Goal: Transaction & Acquisition: Purchase product/service

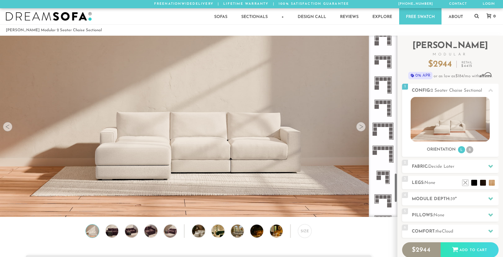
scroll to position [838, 0]
click at [476, 20] on link at bounding box center [476, 16] width 4 height 16
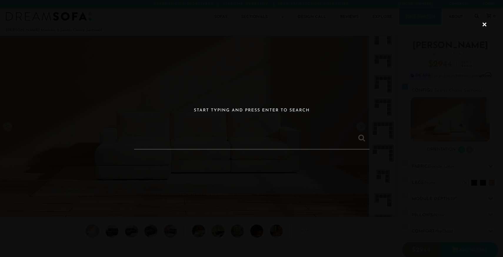
paste input "[PERSON_NAME] Modular 3 Seater Open-Ends U Sectional"
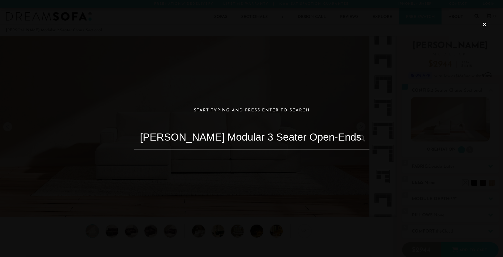
scroll to position [0, 3]
type input "[PERSON_NAME] Modular 3 Seater Open-Ends U Sectional"
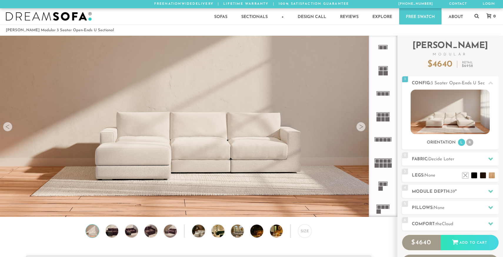
scroll to position [6699, 503]
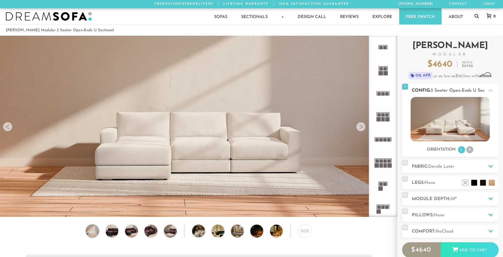
click at [475, 91] on span "3 Seater Open-Ends U Sectional" at bounding box center [463, 90] width 65 height 4
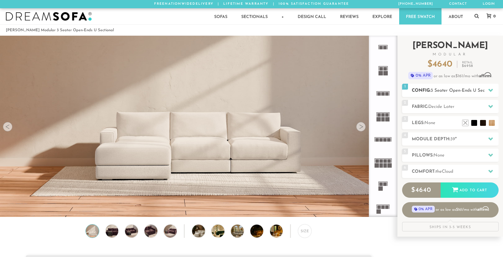
click at [475, 91] on span "3 Seater Open-Ends U Sectional" at bounding box center [463, 90] width 65 height 4
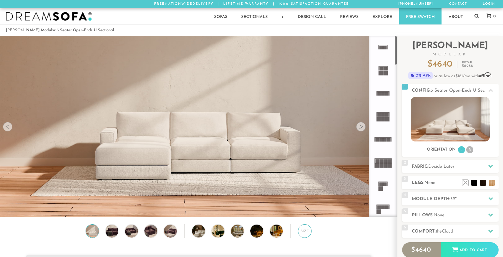
click at [302, 232] on div "Size" at bounding box center [305, 231] width 14 height 14
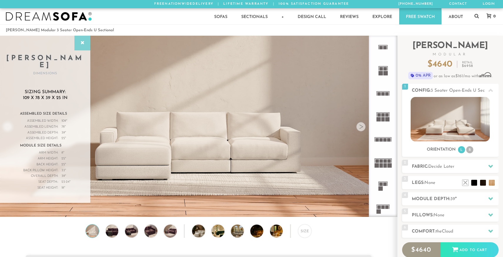
click at [86, 45] on div at bounding box center [82, 43] width 16 height 15
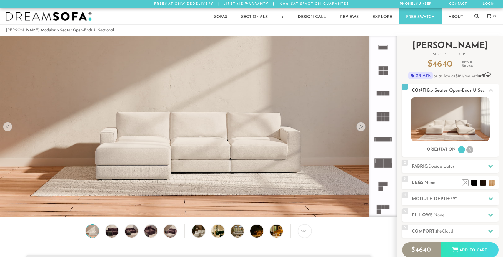
click at [493, 88] on div at bounding box center [490, 90] width 12 height 12
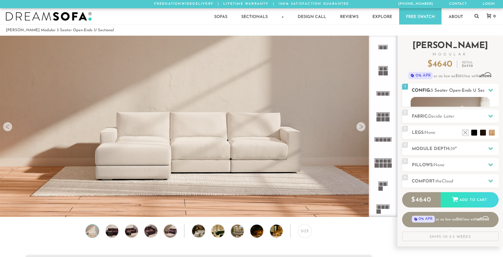
click at [493, 88] on div at bounding box center [490, 90] width 12 height 12
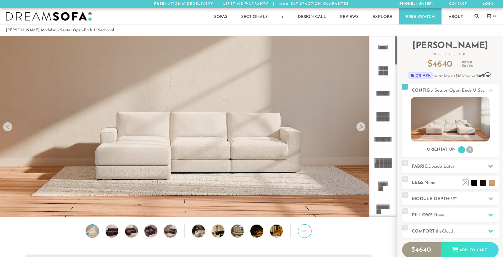
click at [302, 233] on div "Size" at bounding box center [305, 231] width 14 height 14
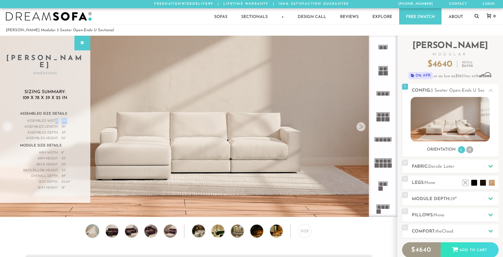
drag, startPoint x: 67, startPoint y: 113, endPoint x: 56, endPoint y: 113, distance: 11.5
click at [56, 118] on div "Assembled Width: 109 "" at bounding box center [45, 121] width 50 height 6
drag, startPoint x: 67, startPoint y: 119, endPoint x: 60, endPoint y: 120, distance: 7.1
click at [60, 124] on div "Assembled Length: 78 "" at bounding box center [45, 127] width 50 height 6
click at [431, 200] on h2 "Module Depth: 39 "" at bounding box center [455, 198] width 87 height 7
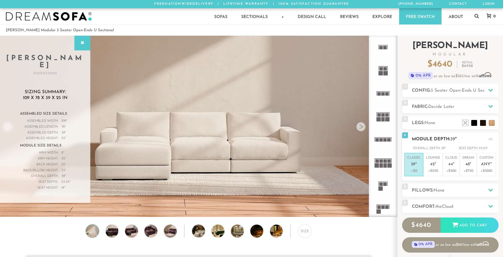
click at [487, 140] on div at bounding box center [490, 139] width 12 height 12
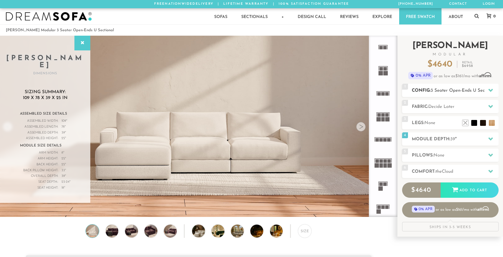
click at [446, 91] on span "3 Seater Open-Ends U Sectional" at bounding box center [463, 90] width 65 height 4
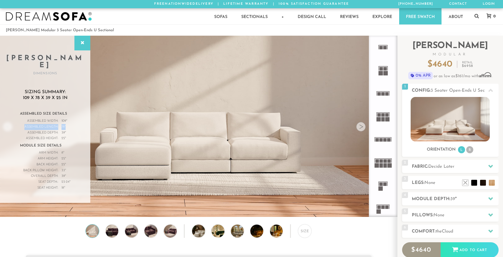
drag, startPoint x: 67, startPoint y: 118, endPoint x: 25, endPoint y: 120, distance: 42.4
click at [24, 124] on div "Assembled Length: 78 "" at bounding box center [45, 127] width 50 height 6
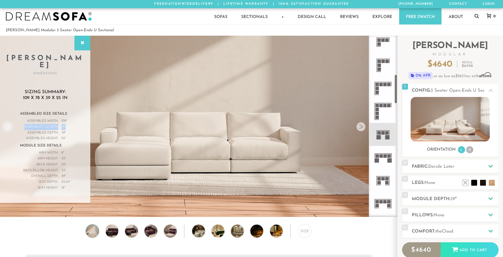
scroll to position [237, 0]
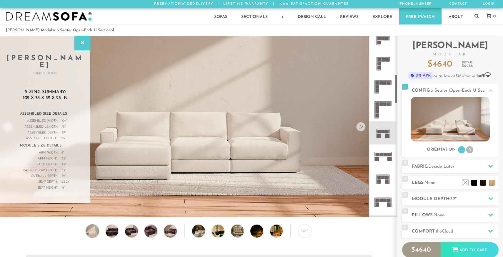
click at [382, 129] on icon at bounding box center [383, 132] width 23 height 23
click at [443, 215] on span "None" at bounding box center [439, 215] width 11 height 4
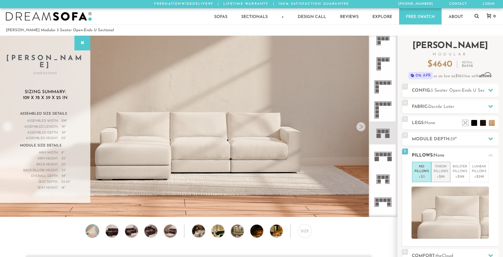
click at [442, 174] on p "+$99" at bounding box center [441, 176] width 14 height 5
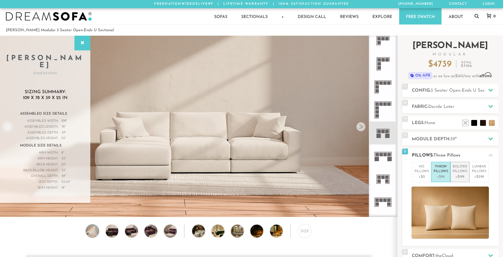
click at [463, 171] on p "Bolster Pillows" at bounding box center [460, 169] width 14 height 10
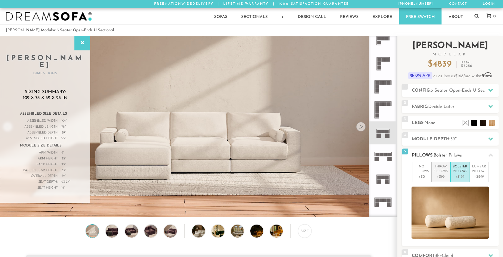
click at [440, 164] on p "Throw Pillows" at bounding box center [441, 169] width 14 height 10
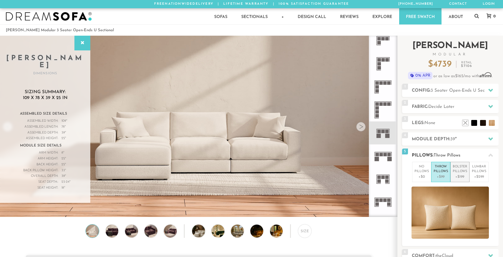
click at [462, 173] on p "Bolster Pillows" at bounding box center [460, 169] width 14 height 10
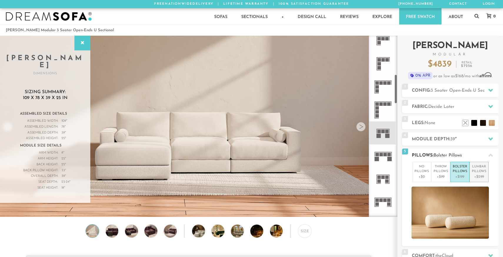
click at [473, 172] on p "Lumbar Pillows" at bounding box center [479, 169] width 14 height 10
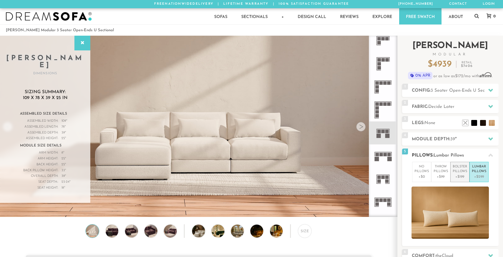
click at [459, 173] on p "Bolster Pillows" at bounding box center [460, 169] width 14 height 10
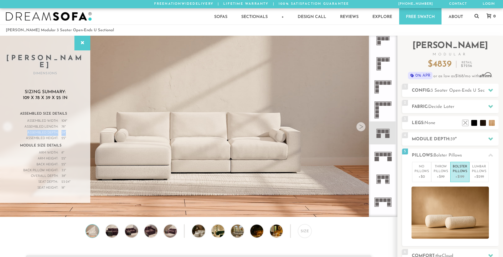
drag, startPoint x: 67, startPoint y: 124, endPoint x: 26, endPoint y: 126, distance: 41.2
click at [26, 130] on div "Assembled Depth: 39 "" at bounding box center [45, 133] width 50 height 6
click at [49, 124] on div "Assembled Length:" at bounding box center [39, 127] width 38 height 6
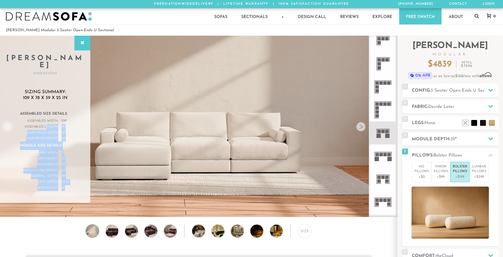
drag, startPoint x: 74, startPoint y: 119, endPoint x: 46, endPoint y: 119, distance: 27.7
click at [46, 119] on div "Assembled Size Details Assembled Width: 109 " Assembled Length: 78 " Assembled …" at bounding box center [45, 152] width 67 height 87
click at [46, 124] on div "Assembled Length:" at bounding box center [39, 127] width 38 height 6
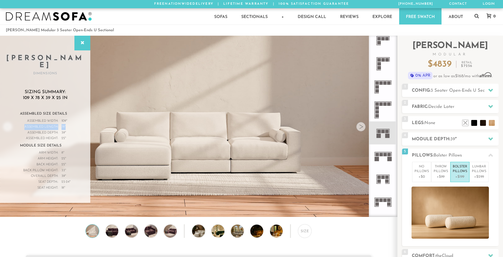
drag, startPoint x: 68, startPoint y: 118, endPoint x: 24, endPoint y: 119, distance: 44.1
click at [24, 124] on div "Assembled Length: 78 "" at bounding box center [45, 127] width 50 height 6
click at [442, 141] on h2 "Module Depth: 39 "" at bounding box center [455, 139] width 87 height 7
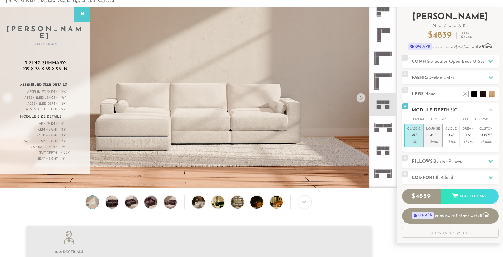
scroll to position [36, 0]
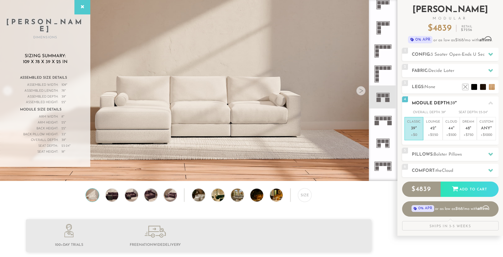
click at [414, 130] on span "39" at bounding box center [413, 128] width 4 height 5
click at [431, 134] on p "+$250" at bounding box center [433, 134] width 14 height 5
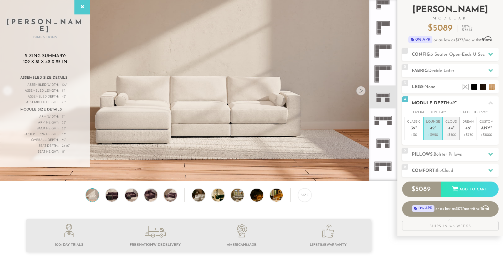
click at [451, 139] on li "Cloud 44 " +$500" at bounding box center [451, 128] width 17 height 23
click at [423, 131] on li "Lounge 42 " +$250" at bounding box center [432, 128] width 19 height 23
click at [412, 130] on span "39" at bounding box center [413, 128] width 4 height 5
click at [431, 130] on span "42" at bounding box center [432, 128] width 5 height 5
click at [453, 130] on em """ at bounding box center [453, 128] width 1 height 5
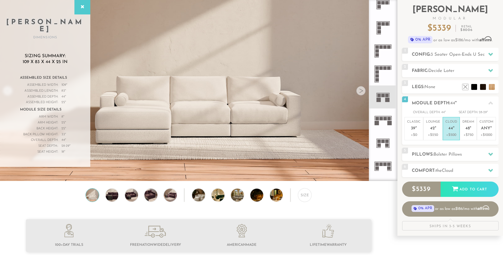
scroll to position [0, 0]
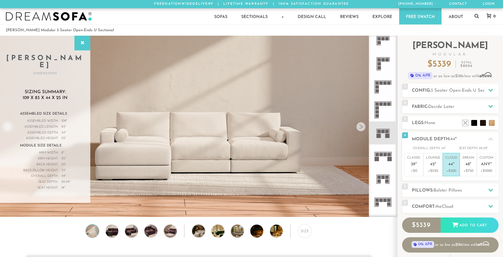
click at [430, 18] on link "Free Swatch" at bounding box center [420, 16] width 42 height 16
